Goal: Find contact information: Obtain details needed to contact an individual or organization

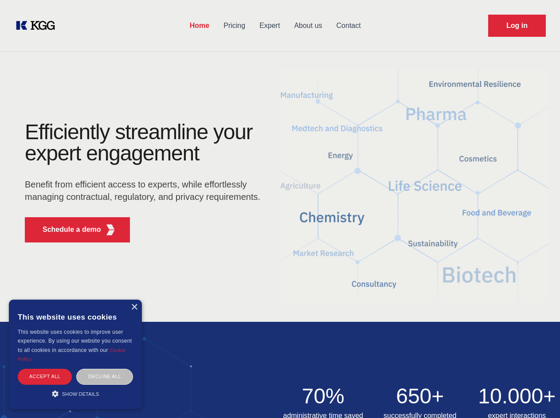
click at [280, 209] on div "Efficiently streamline your expert engagement Benefit from efficient access to …" at bounding box center [146, 185] width 270 height 128
click at [67, 230] on p "Schedule a demo" at bounding box center [72, 229] width 59 height 11
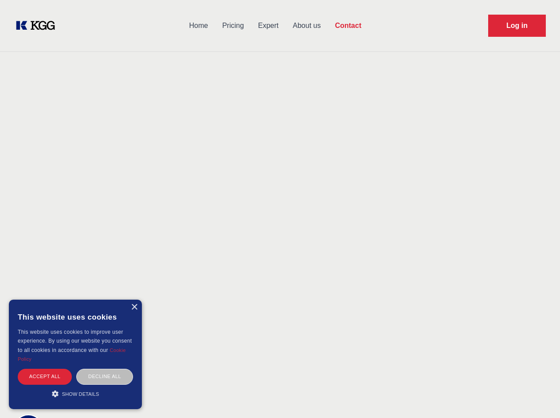
click at [134, 307] on div "× This website uses cookies This website uses cookies to improve user experienc…" at bounding box center [75, 355] width 133 height 110
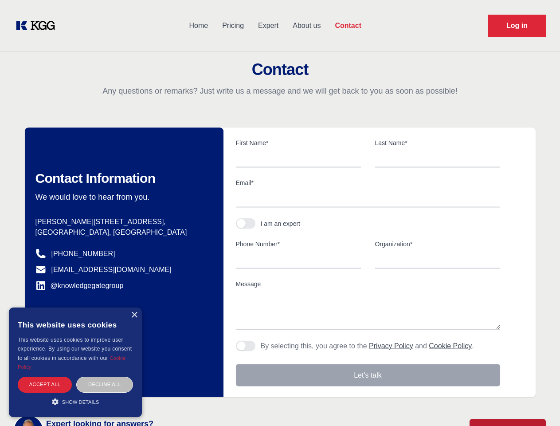
click at [45, 376] on div "Accept all" at bounding box center [45, 384] width 54 height 16
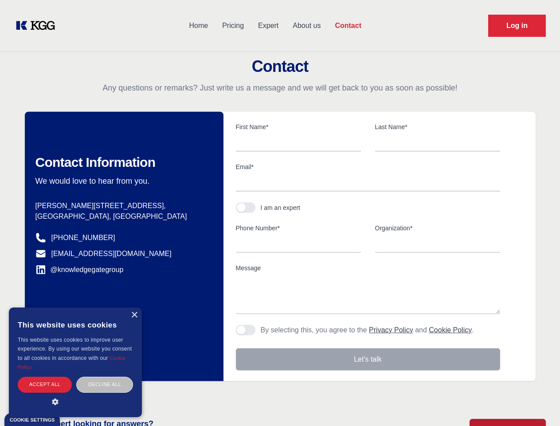
click at [105, 376] on div "Contact Information We would love to hear from you. Postal address [PERSON_NAME…" at bounding box center [124, 246] width 199 height 269
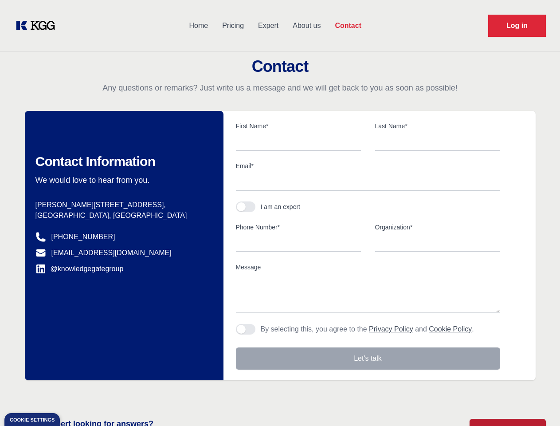
click at [75, 394] on main "Contact Any questions or remarks? Just write us a message and we will get back …" at bounding box center [280, 231] width 560 height 462
